Goal: Task Accomplishment & Management: Complete application form

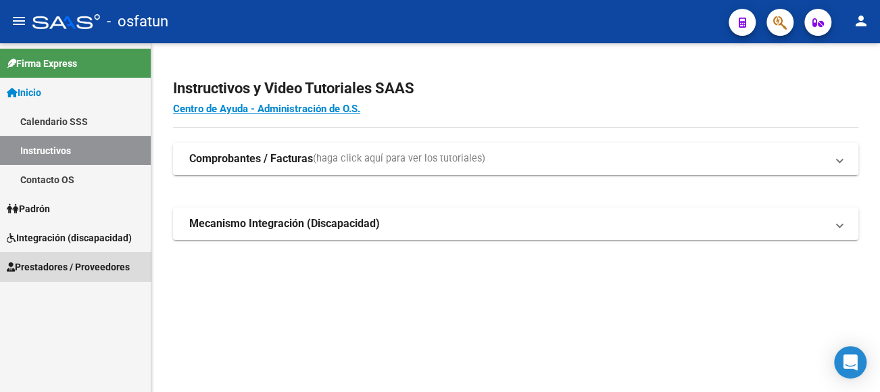
click at [75, 260] on span "Prestadores / Proveedores" at bounding box center [68, 267] width 123 height 15
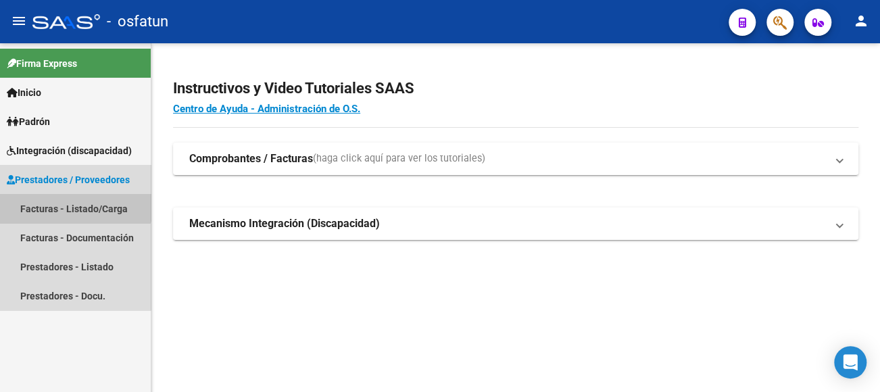
drag, startPoint x: 70, startPoint y: 195, endPoint x: 70, endPoint y: 202, distance: 6.8
click at [70, 195] on link "Facturas - Listado/Carga" at bounding box center [75, 208] width 151 height 29
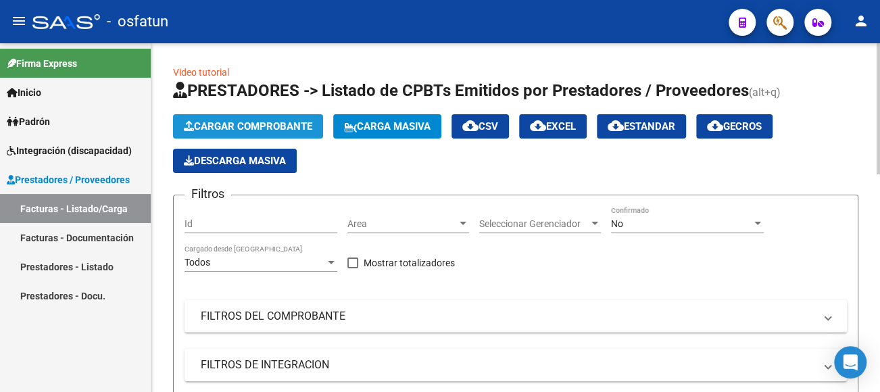
click at [312, 122] on span "Cargar Comprobante" at bounding box center [248, 126] width 128 height 12
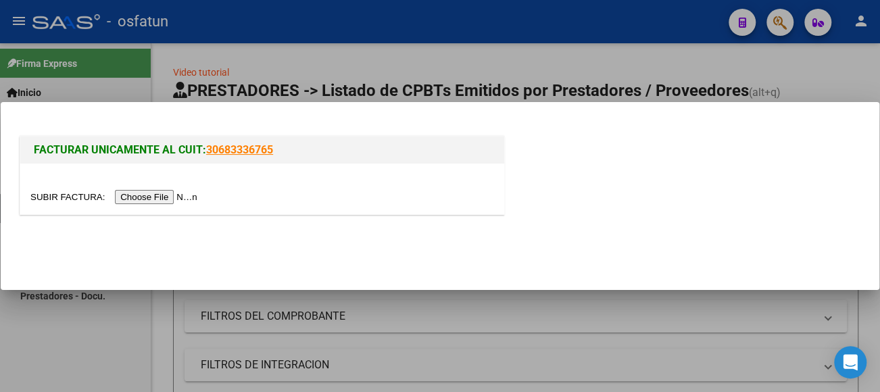
click at [183, 191] on input "file" at bounding box center [115, 197] width 171 height 14
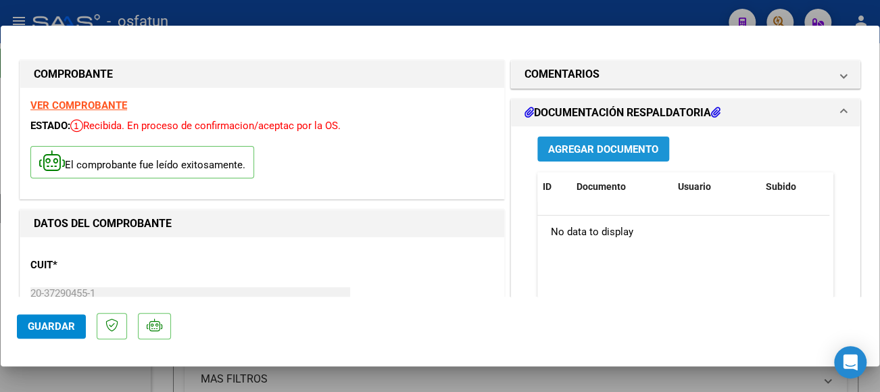
click at [565, 151] on span "Agregar Documento" at bounding box center [603, 149] width 110 height 12
click at [575, 153] on span "Agregar Documento" at bounding box center [603, 149] width 110 height 12
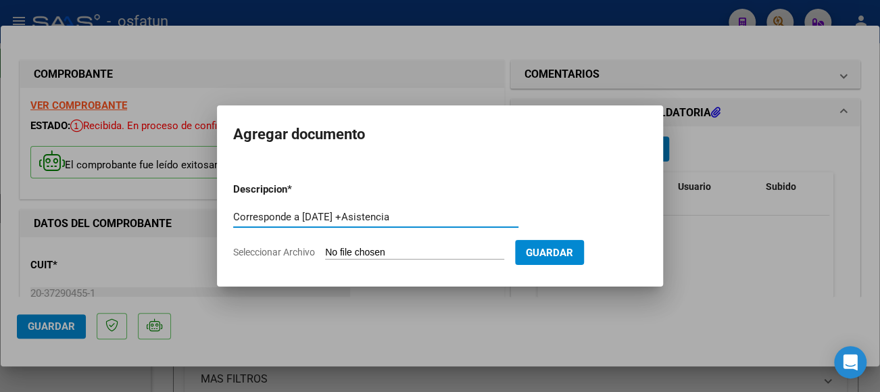
type input "Corresponde a [DATE] +Asistencia"
click at [432, 247] on form "Descripcion * Corresponde a [DATE] +Asistencia Escriba aquí una descripcion Sel…" at bounding box center [440, 221] width 414 height 99
click at [460, 249] on input "Seleccionar Archivo" at bounding box center [414, 253] width 179 height 13
type input "C:\fakepath\CamScanner [DATE] 09.26 (1).pdf"
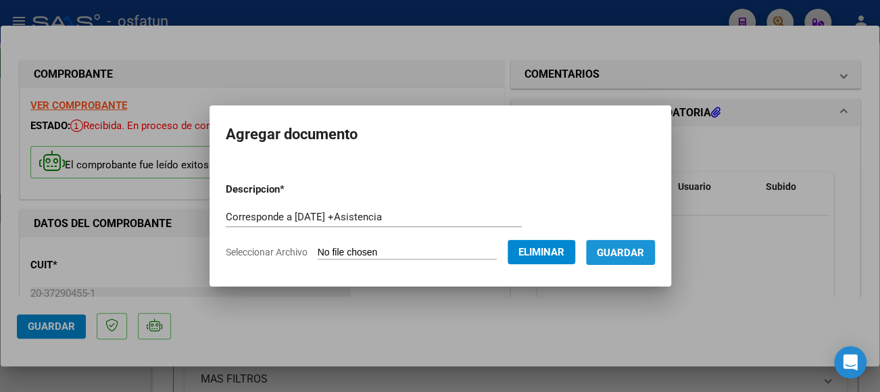
click at [642, 255] on span "Guardar" at bounding box center [620, 253] width 47 height 12
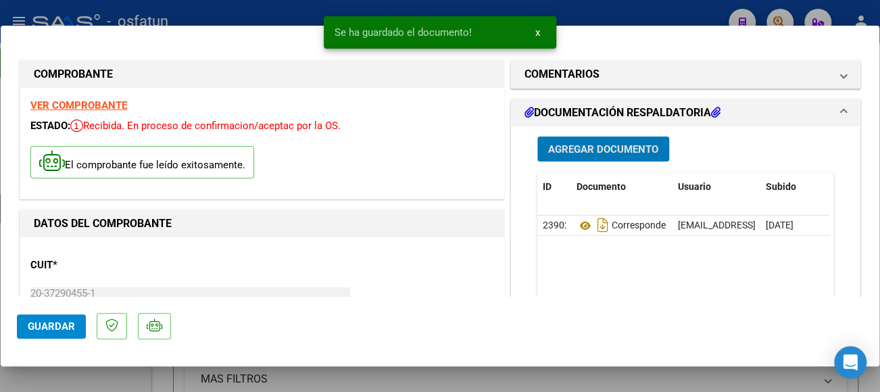
click at [66, 325] on span "Guardar" at bounding box center [51, 326] width 47 height 12
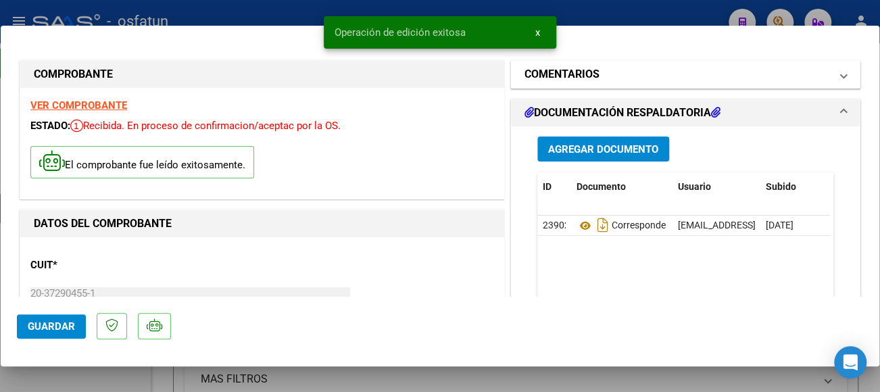
type input "$ 0,00"
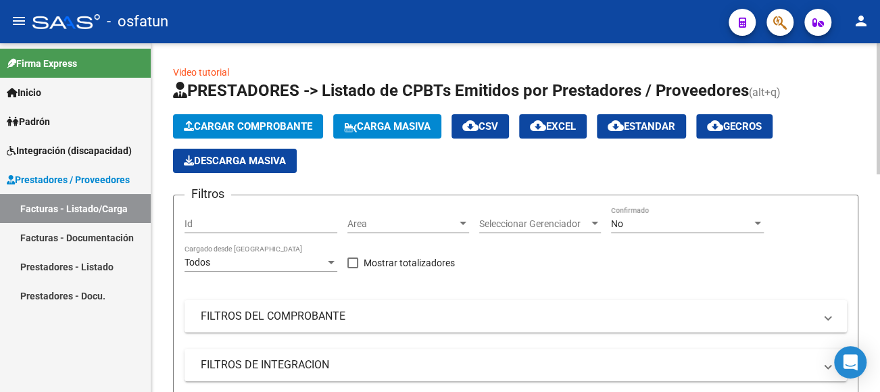
click at [268, 126] on span "Cargar Comprobante" at bounding box center [248, 126] width 128 height 12
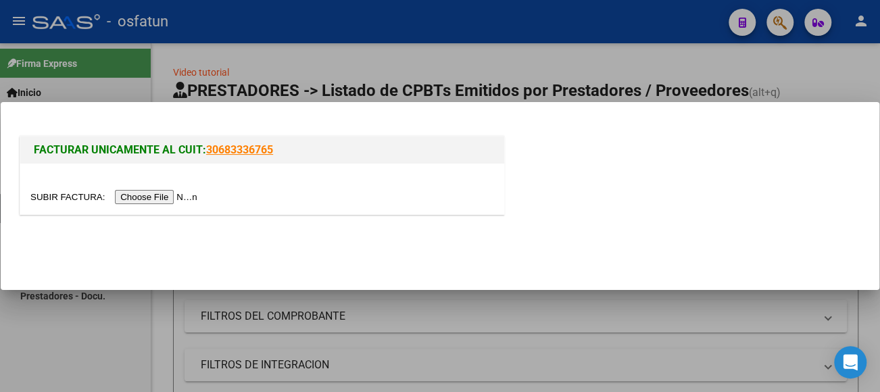
click at [190, 193] on input "file" at bounding box center [115, 197] width 171 height 14
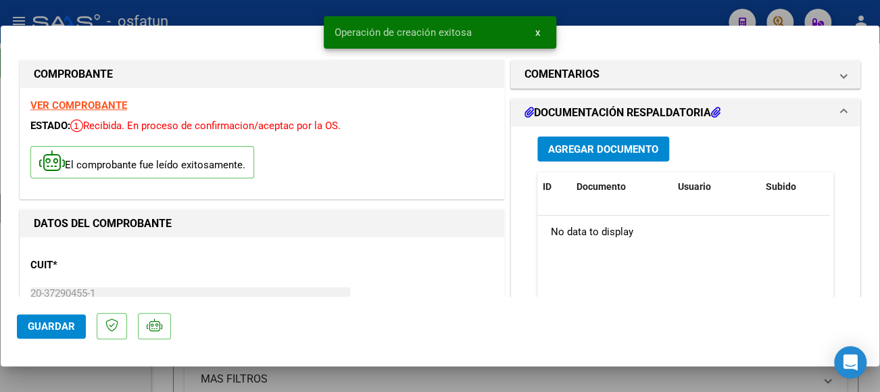
click at [577, 149] on span "Agregar Documento" at bounding box center [603, 149] width 110 height 12
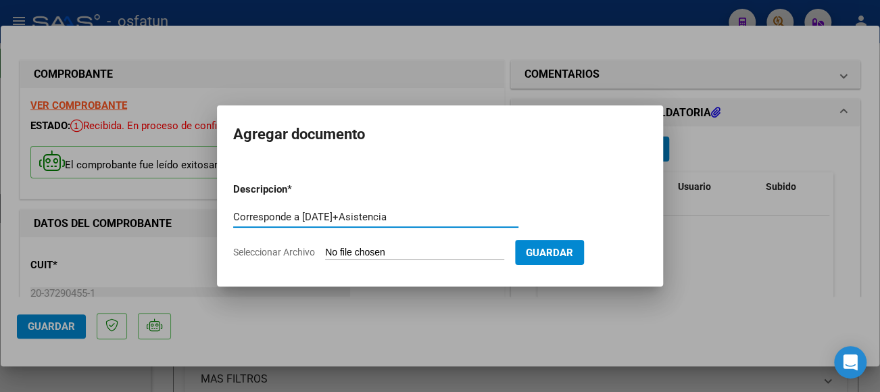
type input "Corresponde a [DATE]+Asistencia"
click at [382, 249] on input "Seleccionar Archivo" at bounding box center [414, 253] width 179 height 13
type input "C:\fakepath\CamScanner [DATE] 09.29.pdf"
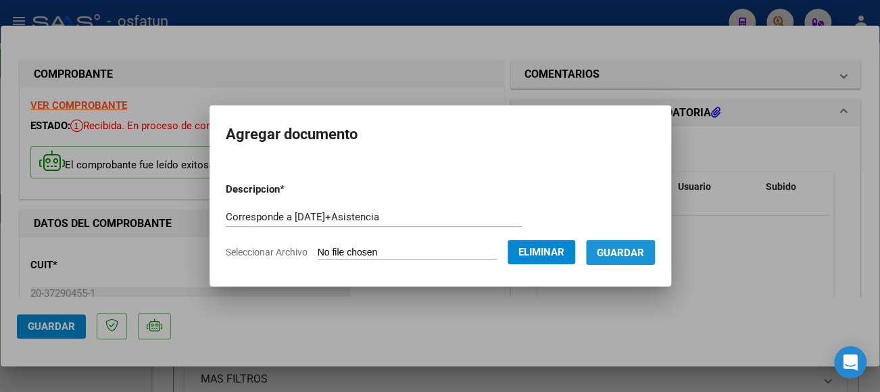
click at [634, 256] on span "Guardar" at bounding box center [620, 253] width 47 height 12
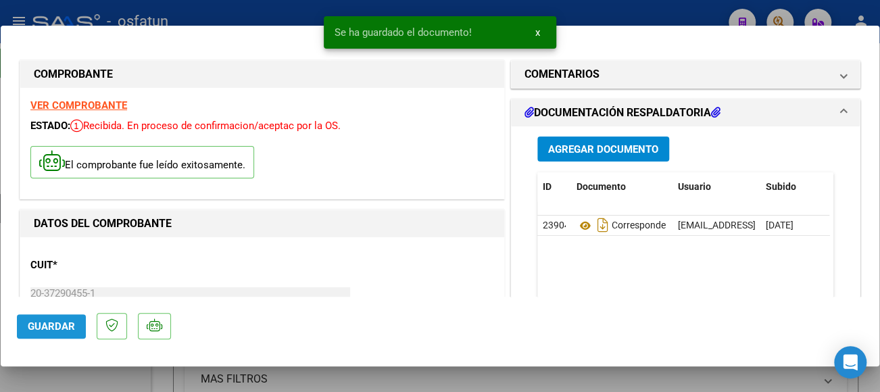
click at [54, 325] on span "Guardar" at bounding box center [51, 326] width 47 height 12
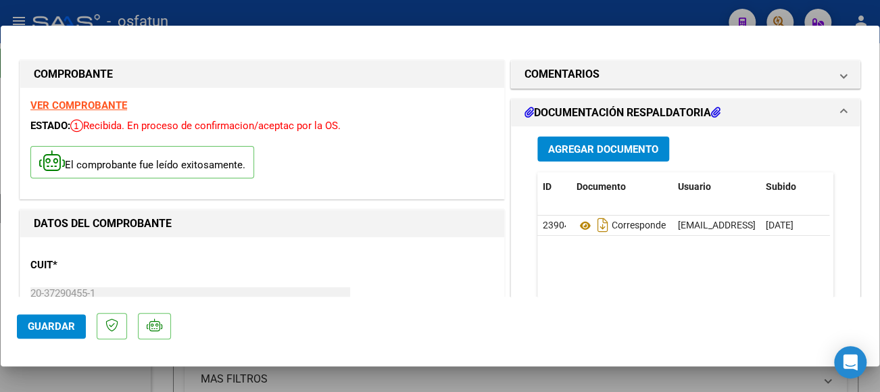
click at [72, 329] on span "Guardar" at bounding box center [51, 326] width 47 height 12
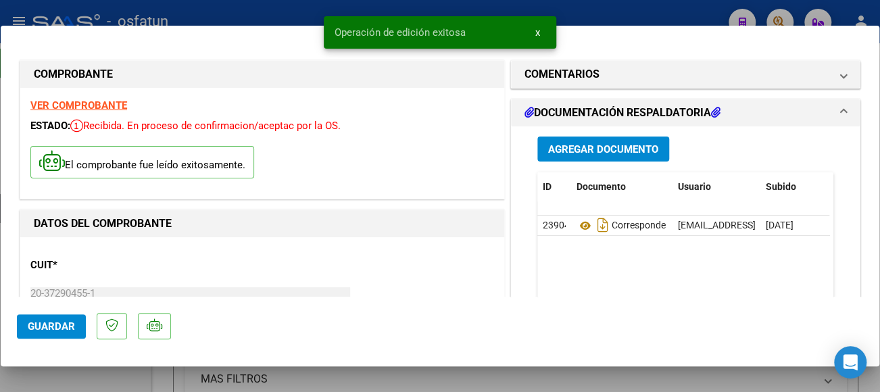
type input "$ 0,00"
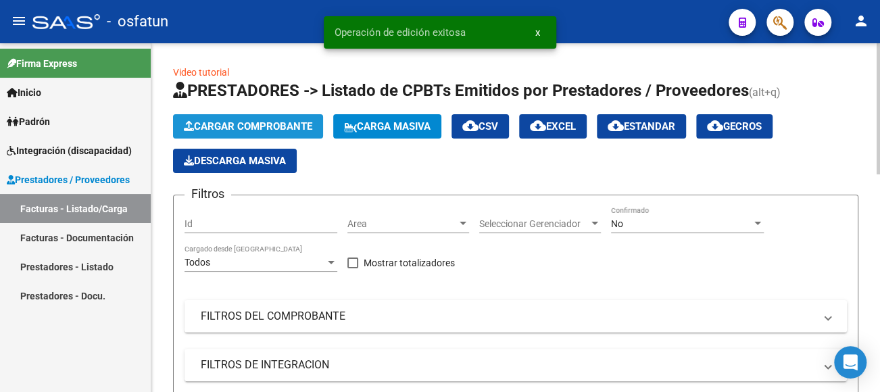
click at [255, 118] on button "Cargar Comprobante" at bounding box center [248, 126] width 150 height 24
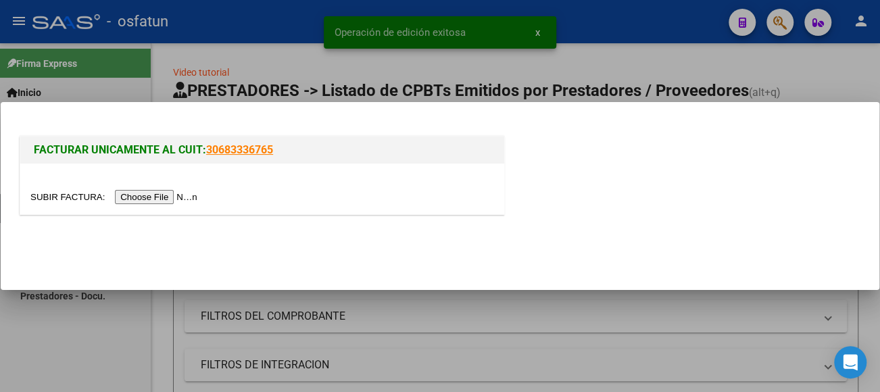
click at [179, 195] on input "file" at bounding box center [115, 197] width 171 height 14
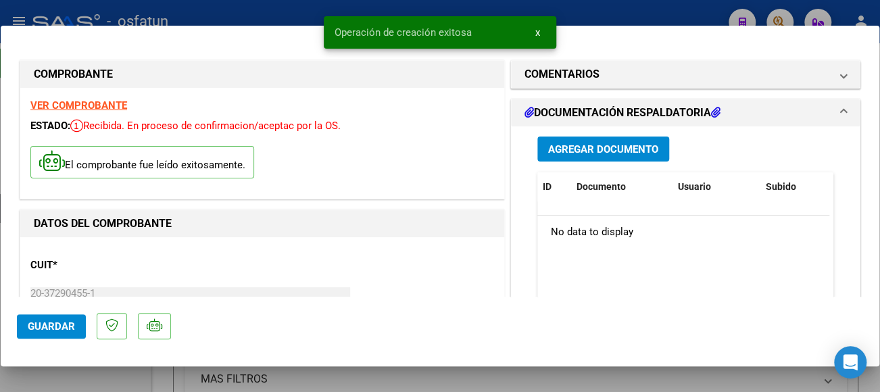
click at [600, 147] on span "Agregar Documento" at bounding box center [603, 149] width 110 height 12
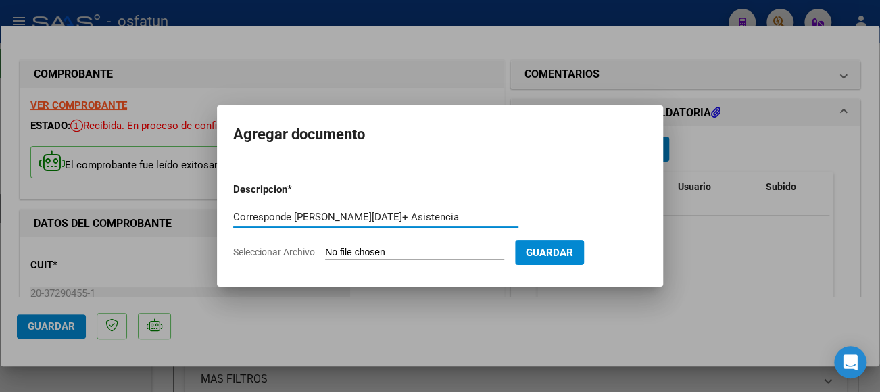
type input "Corresponde [PERSON_NAME][DATE]+ Asistencia"
click at [374, 253] on input "Seleccionar Archivo" at bounding box center [414, 253] width 179 height 13
type input "C:\fakepath\CamScanner [DATE] 09.31.pdf"
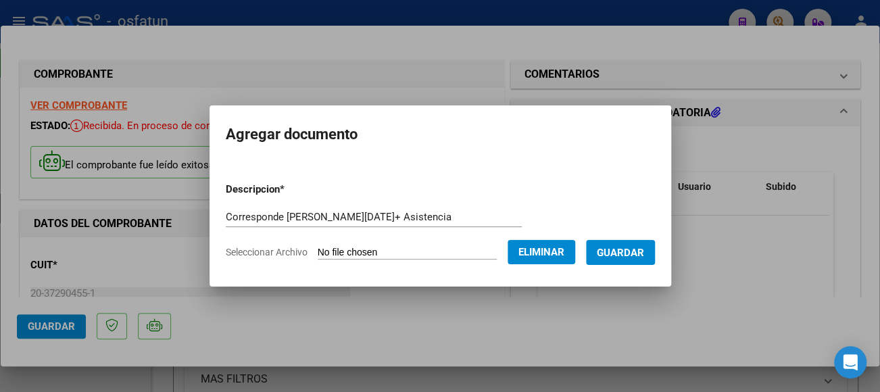
click at [634, 244] on button "Guardar" at bounding box center [620, 252] width 69 height 25
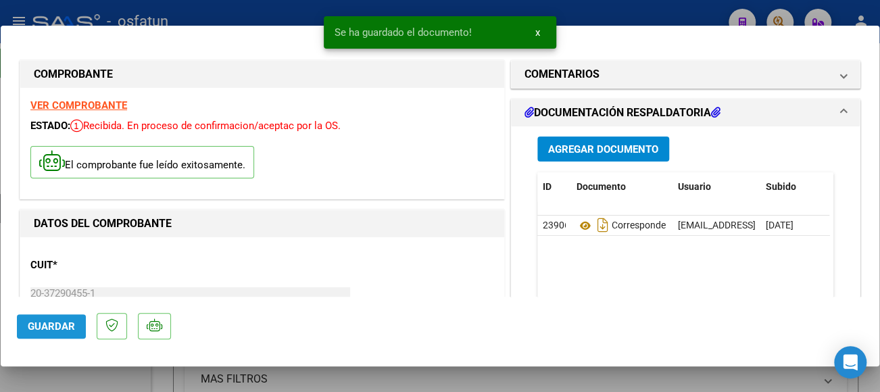
click at [48, 327] on span "Guardar" at bounding box center [51, 326] width 47 height 12
type input "$ 0,00"
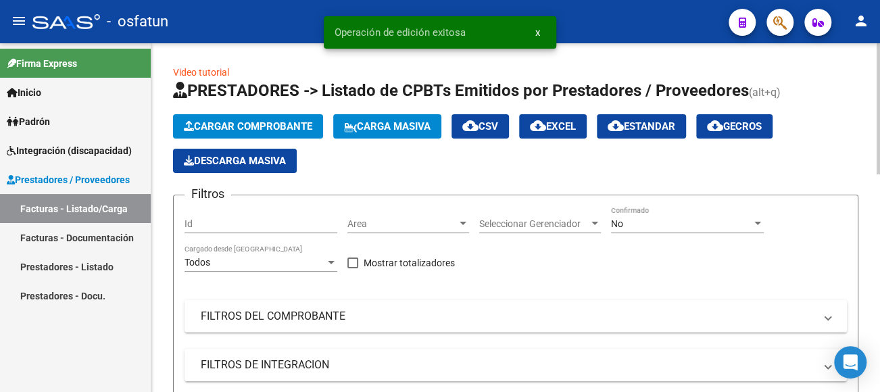
scroll to position [135, 0]
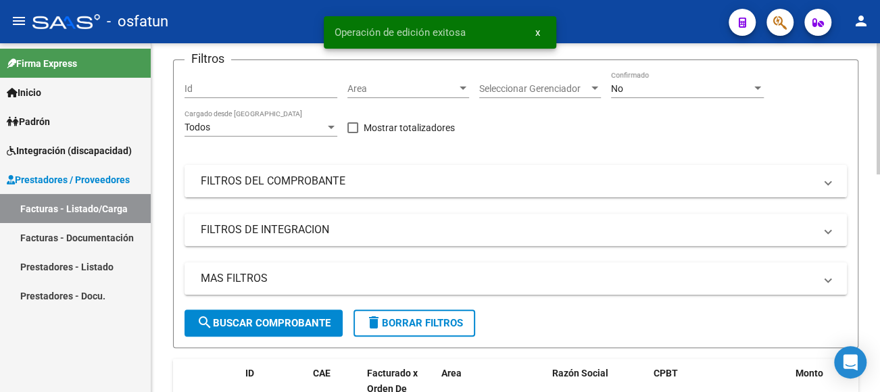
click at [267, 170] on mat-expansion-panel-header "FILTROS DEL COMPROBANTE" at bounding box center [516, 181] width 663 height 32
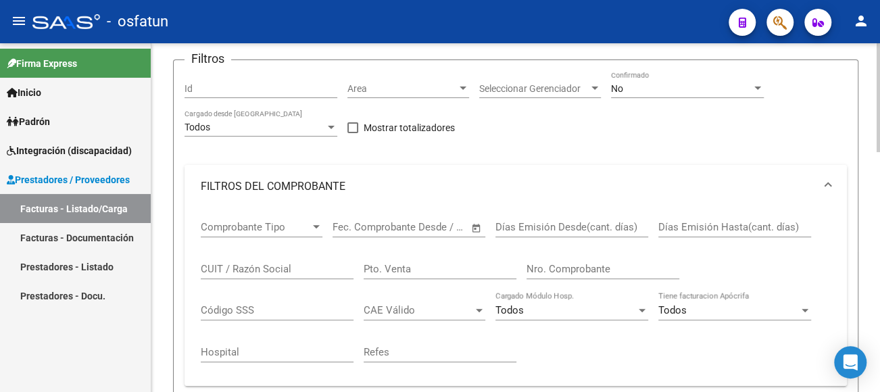
click at [310, 270] on input "CUIT / Razón Social" at bounding box center [277, 269] width 153 height 12
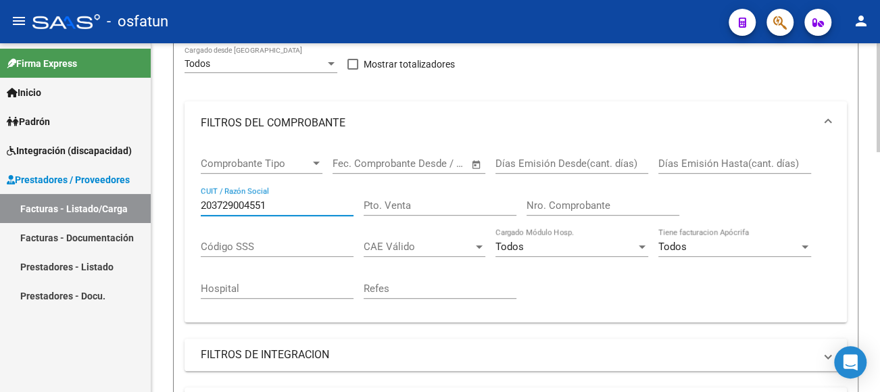
scroll to position [338, 0]
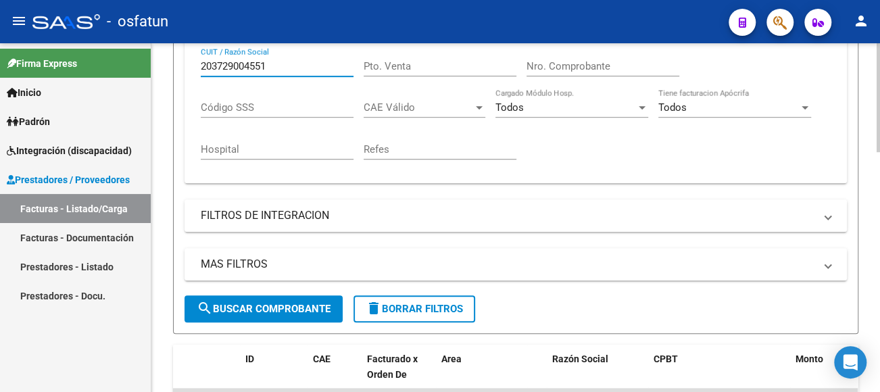
click at [290, 310] on span "search Buscar Comprobante" at bounding box center [264, 309] width 134 height 12
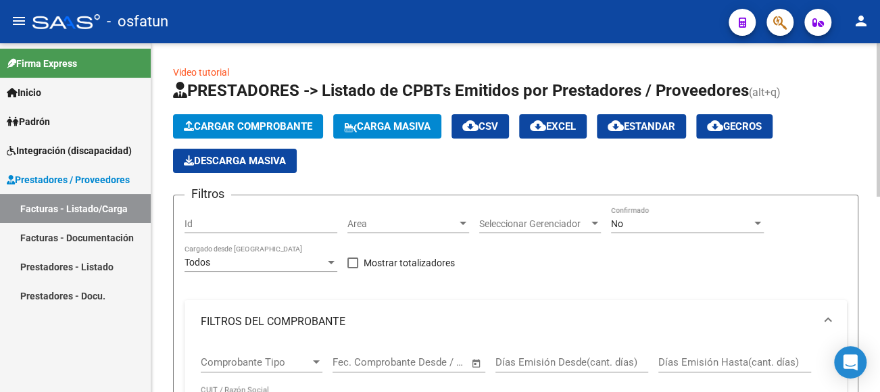
scroll to position [68, 0]
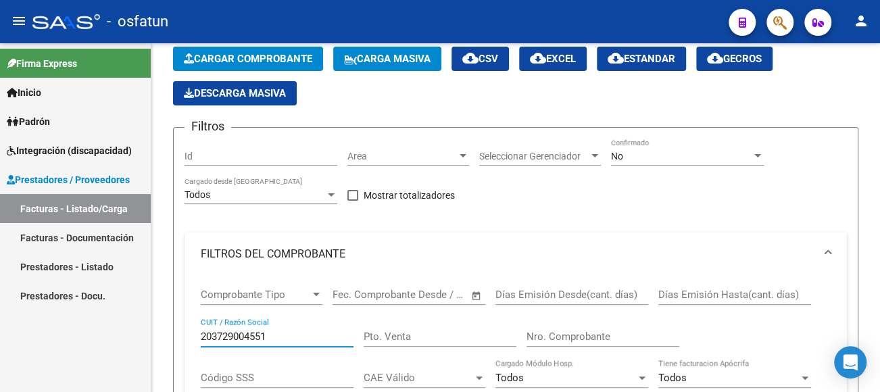
drag, startPoint x: 285, startPoint y: 337, endPoint x: 132, endPoint y: 341, distance: 153.5
click at [132, 341] on mat-sidenav-container "Firma Express Inicio Calendario SSS Instructivos Contacto OS Padrón Análisis Af…" at bounding box center [440, 217] width 880 height 349
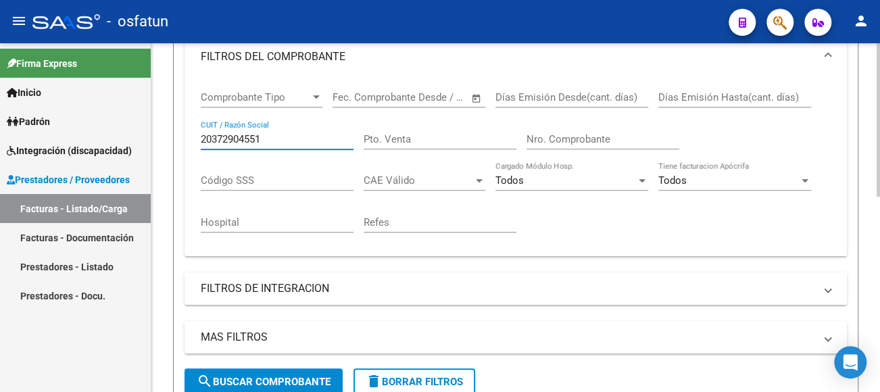
scroll to position [338, 0]
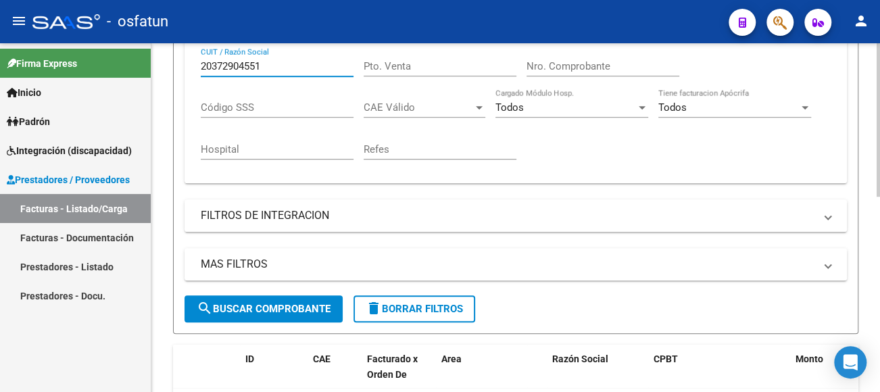
type input "20372904551"
click at [280, 315] on button "search Buscar Comprobante" at bounding box center [264, 308] width 158 height 27
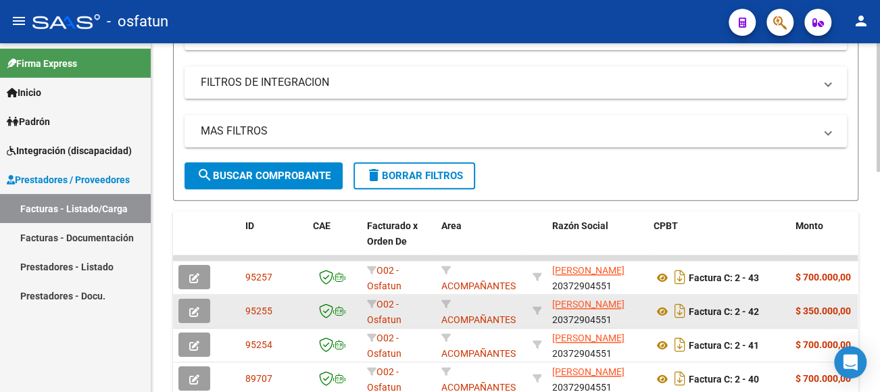
scroll to position [465, 0]
